Goal: Task Accomplishment & Management: Manage account settings

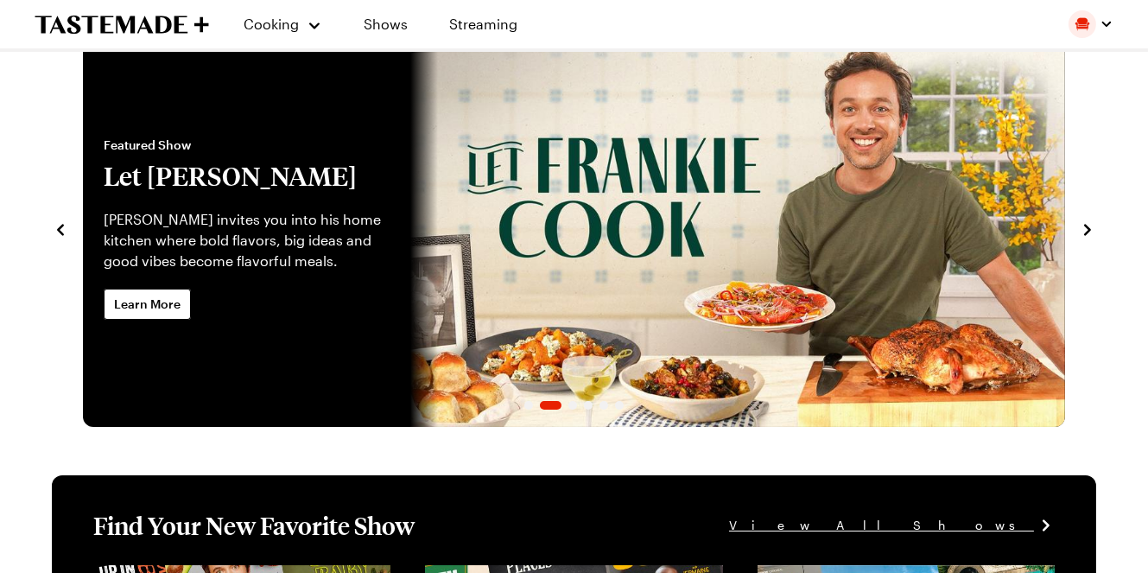
scroll to position [86, 0]
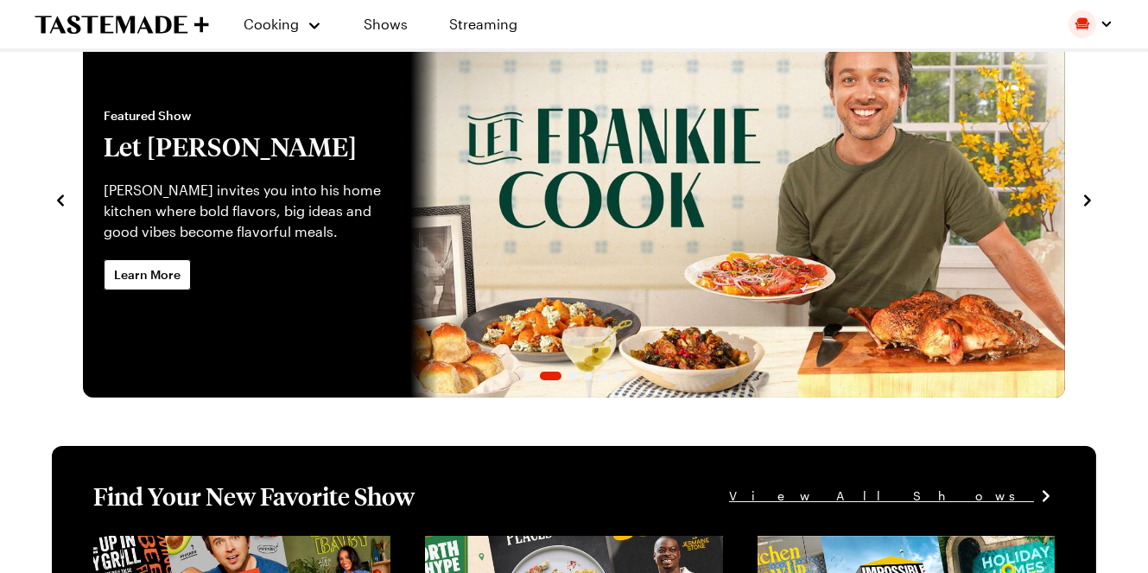
click at [178, 294] on div "Featured Show Let [PERSON_NAME] [PERSON_NAME] invites you into his home kitchen…" at bounding box center [246, 198] width 327 height 397
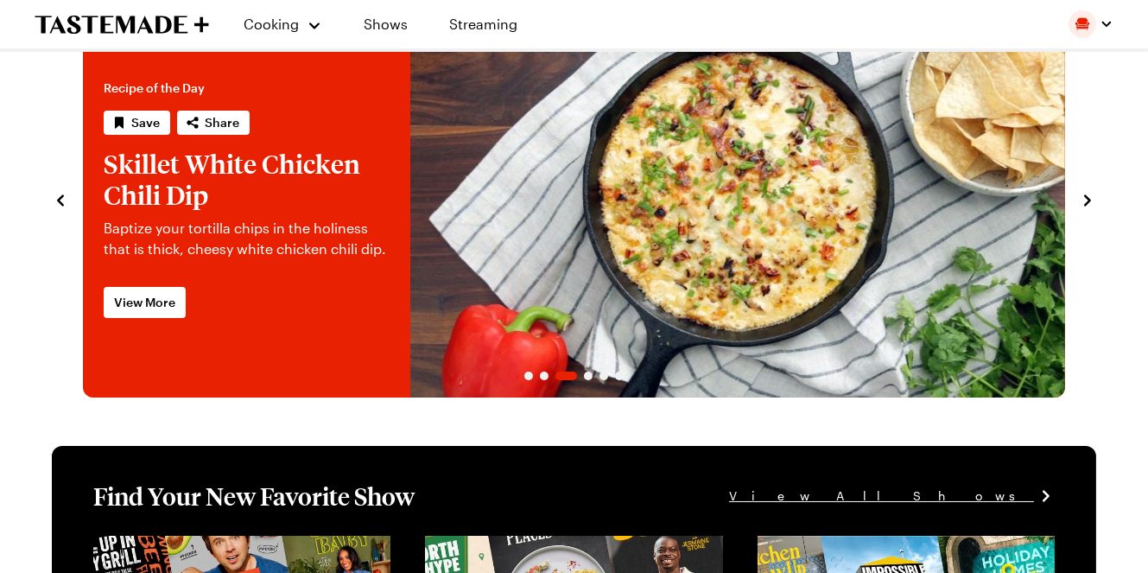
click at [68, 202] on icon "navigate to previous item" at bounding box center [60, 200] width 17 height 17
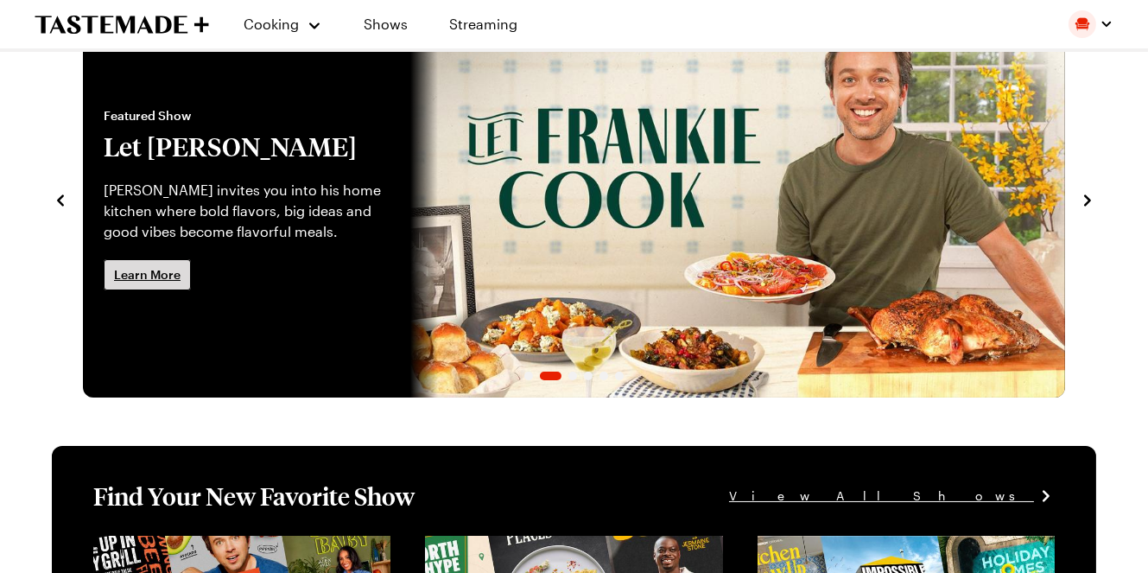
click at [142, 263] on link "Learn More" at bounding box center [147, 274] width 87 height 31
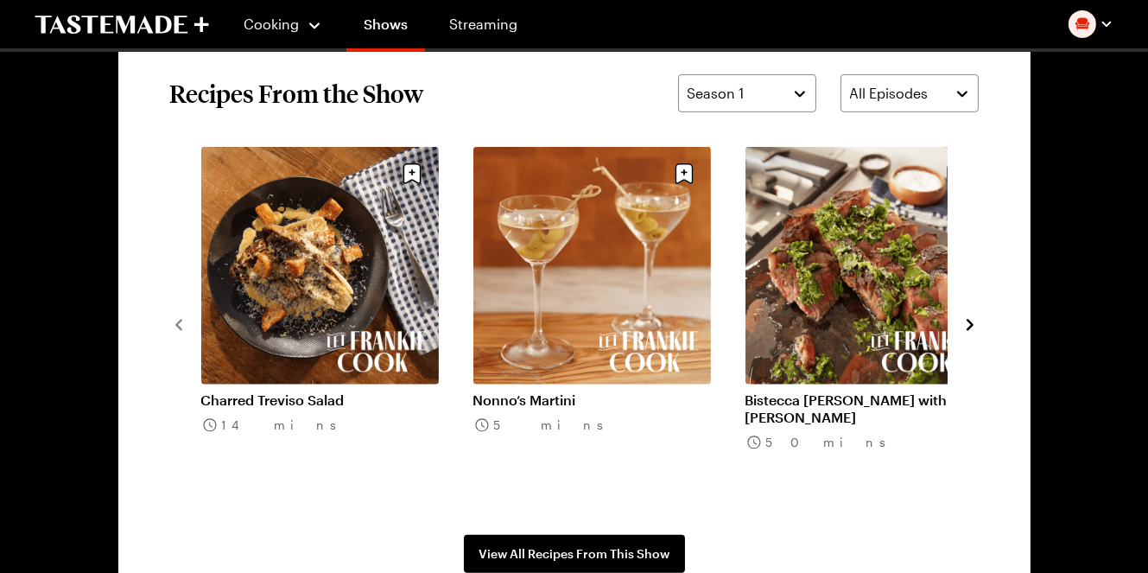
scroll to position [1296, 0]
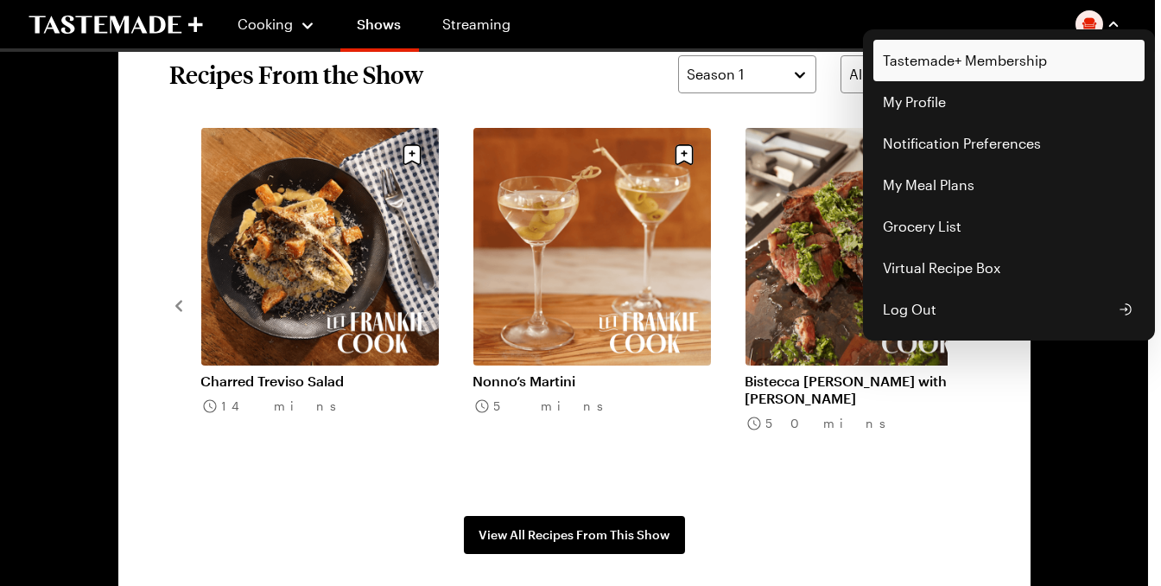
click at [923, 66] on link "Tastemade+ Membership" at bounding box center [1008, 60] width 271 height 41
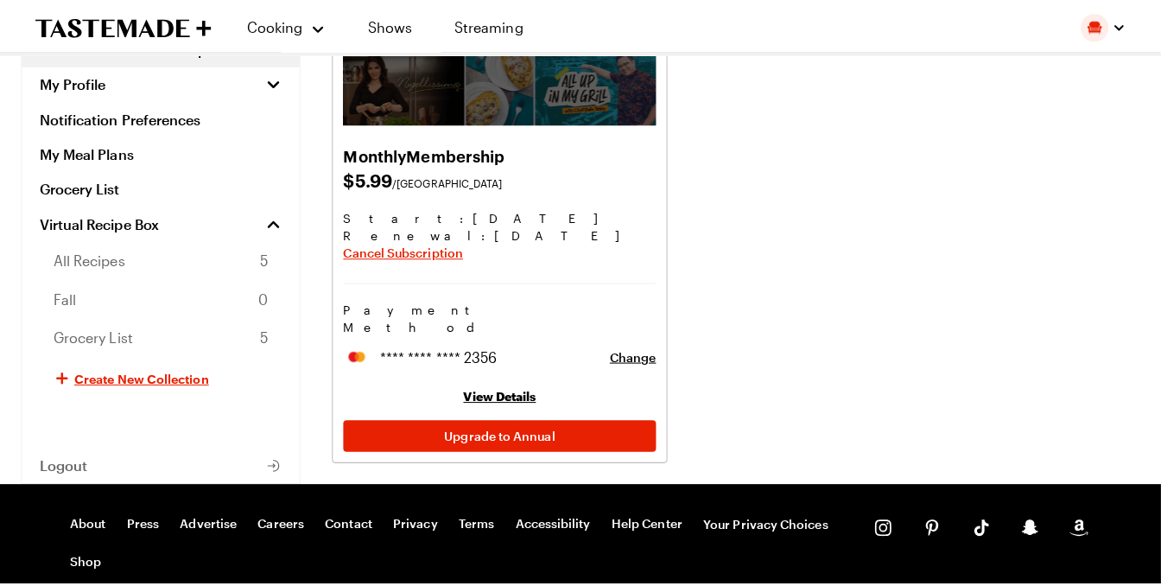
scroll to position [259, 0]
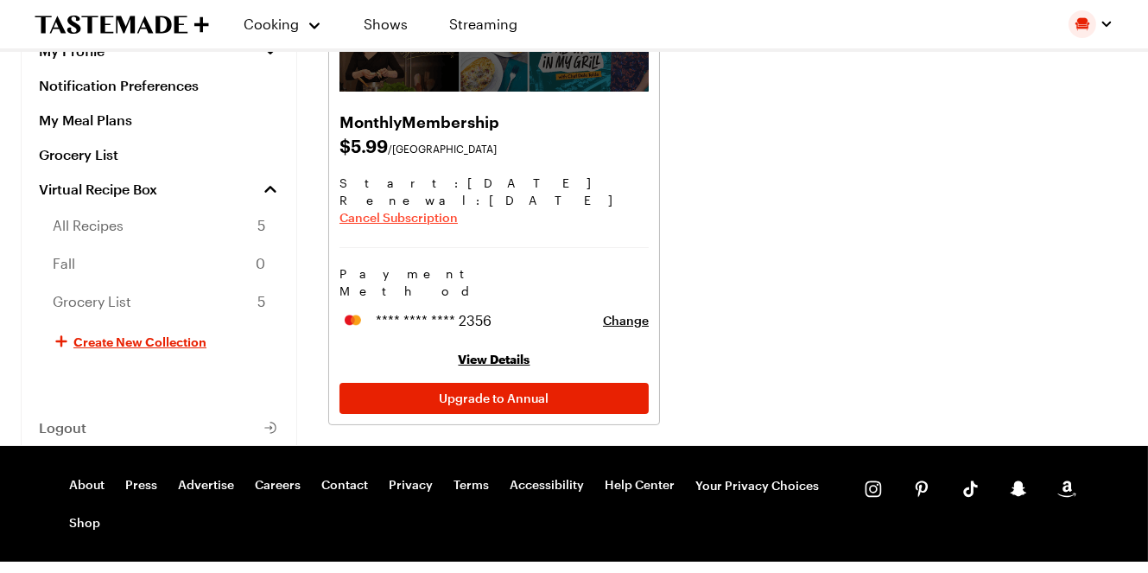
click at [414, 218] on span "Cancel Subscription" at bounding box center [398, 217] width 118 height 17
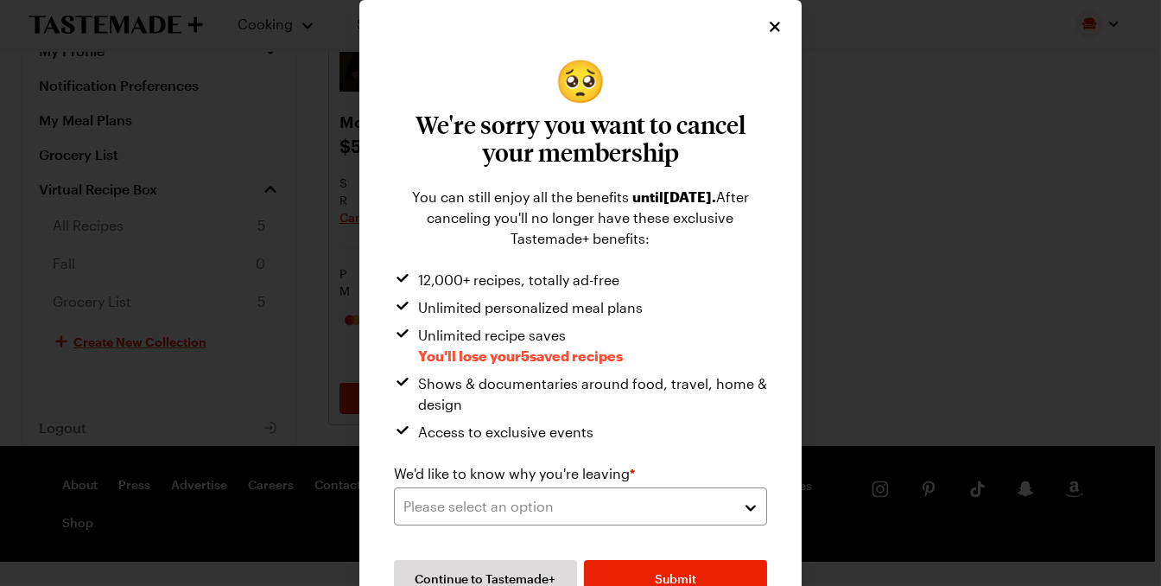
scroll to position [39, 0]
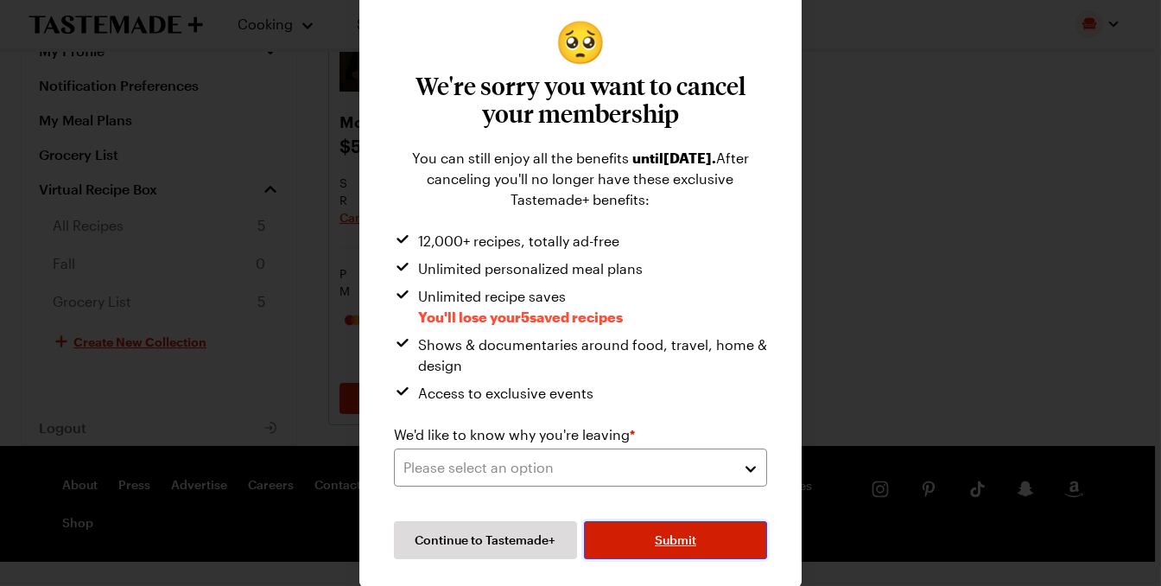
click at [687, 525] on button "Submit" at bounding box center [675, 540] width 183 height 38
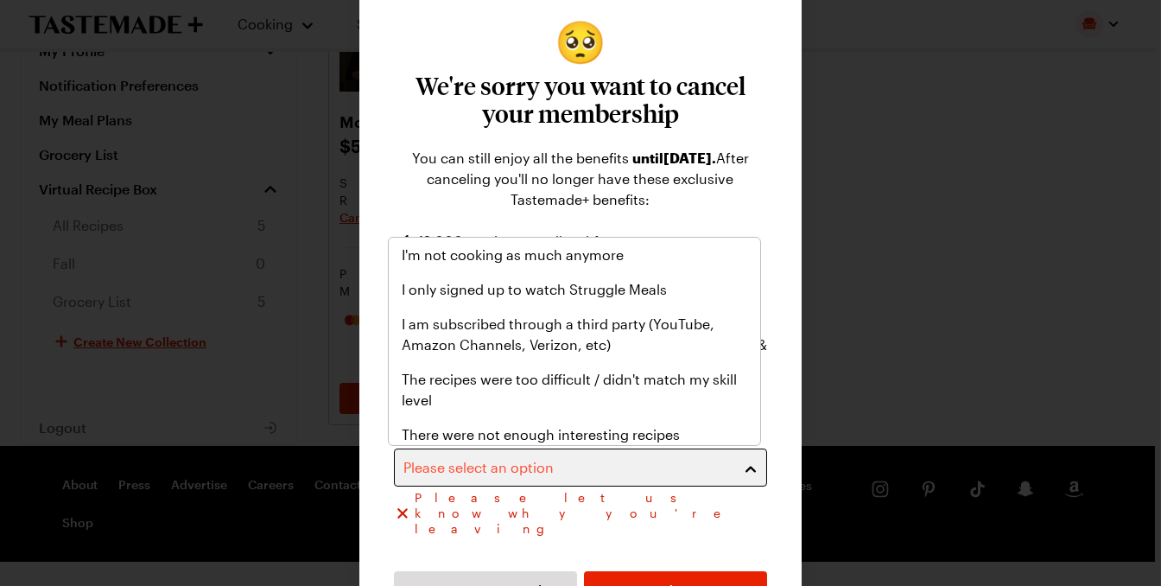
click at [713, 460] on div "Please select an option" at bounding box center [567, 467] width 328 height 21
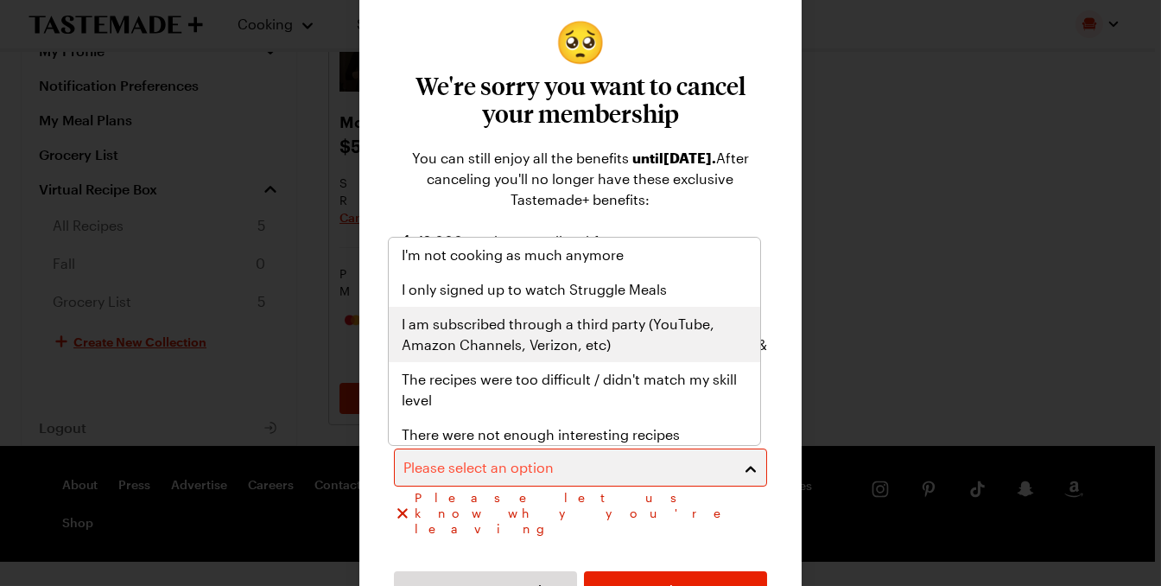
click at [606, 325] on span "I am subscribed through a third party (YouTube, Amazon Channels, Verizon, etc)" at bounding box center [575, 334] width 344 height 41
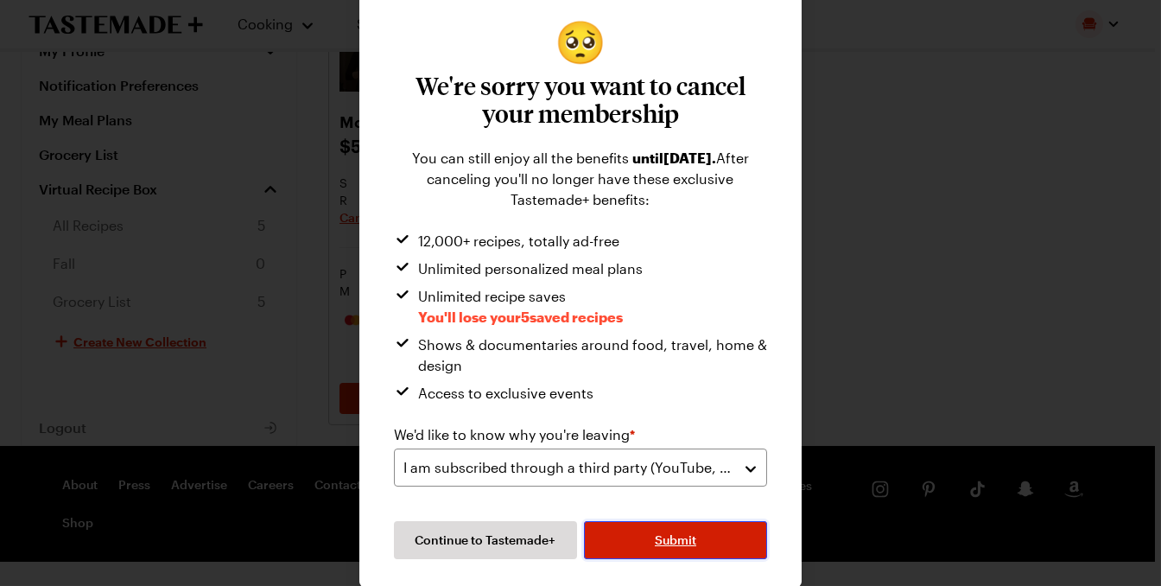
click at [625, 521] on button "Submit" at bounding box center [675, 540] width 183 height 38
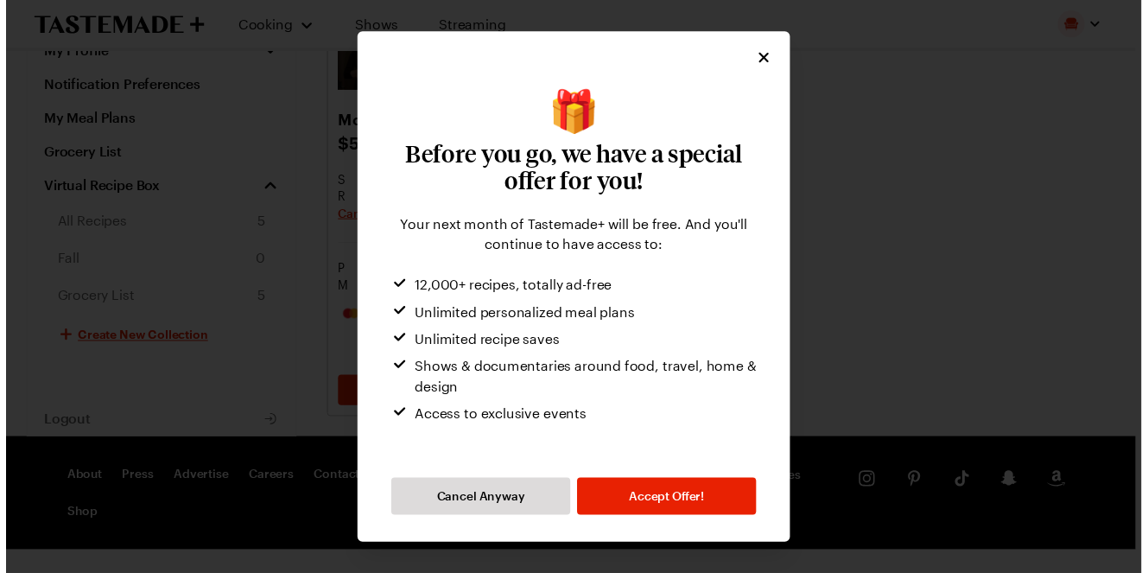
scroll to position [0, 0]
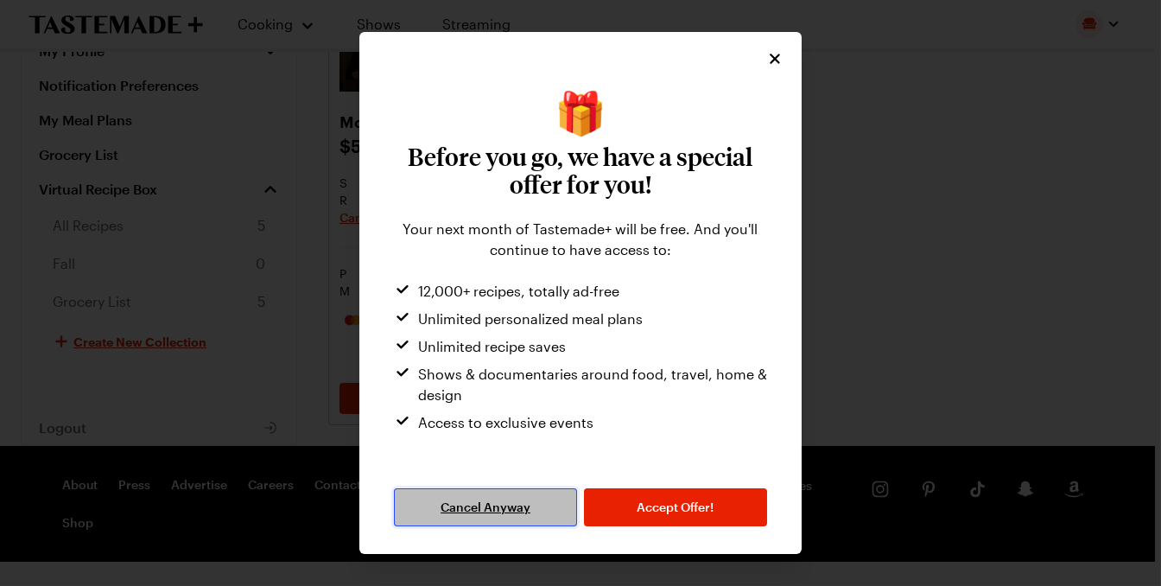
click at [508, 491] on button "Cancel Anyway" at bounding box center [485, 507] width 183 height 38
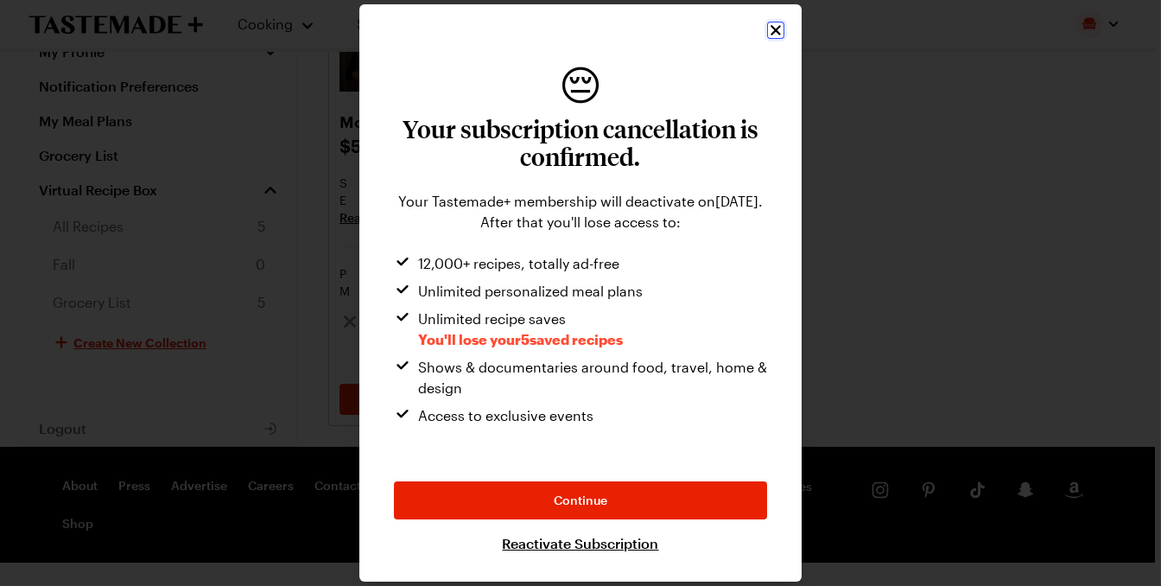
click at [772, 24] on icon "Close" at bounding box center [775, 30] width 17 height 17
